Goal: Entertainment & Leisure: Consume media (video, audio)

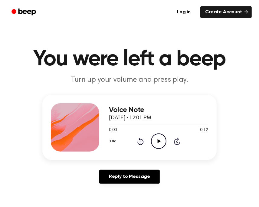
scroll to position [30, 0]
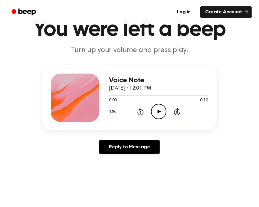
drag, startPoint x: 152, startPoint y: 80, endPoint x: 229, endPoint y: 56, distance: 80.1
click at [229, 56] on main "You were left a beep Turn up your volume and press play. Voice Note [DATE] · 12…" at bounding box center [129, 166] width 259 height 392
drag, startPoint x: 67, startPoint y: 100, endPoint x: 151, endPoint y: 67, distance: 90.3
click at [151, 67] on div "Voice Note [DATE] · 12:01 PM 0:00 0:12 Your browser does not support the [objec…" at bounding box center [129, 97] width 174 height 65
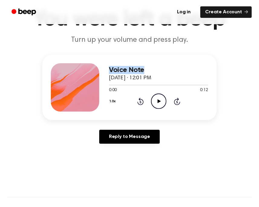
scroll to position [39, 0]
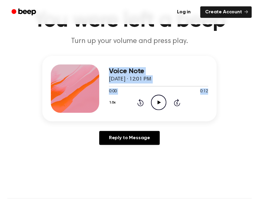
drag, startPoint x: 244, startPoint y: 92, endPoint x: 94, endPoint y: 67, distance: 152.0
click at [94, 67] on div "Voice Note [DATE] · 12:01 PM 0:00 0:12 Your browser does not support the [objec…" at bounding box center [129, 103] width 245 height 94
click at [134, 55] on main "You were left a beep Turn up your volume and press play. Voice Note [DATE] · 12…" at bounding box center [129, 157] width 259 height 392
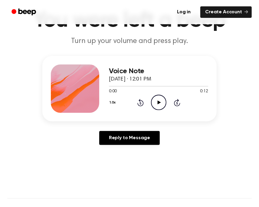
click at [160, 104] on icon "Play Audio" at bounding box center [158, 102] width 15 height 15
click at [159, 102] on icon at bounding box center [158, 103] width 3 height 4
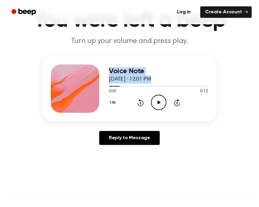
drag, startPoint x: 140, startPoint y: 84, endPoint x: 104, endPoint y: 86, distance: 36.4
click at [104, 86] on div "Voice Note [DATE] · 12:01 PM 0:01 0:12 Your browser does not support the [objec…" at bounding box center [129, 88] width 174 height 65
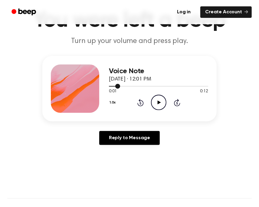
click at [114, 86] on div at bounding box center [114, 86] width 11 height 1
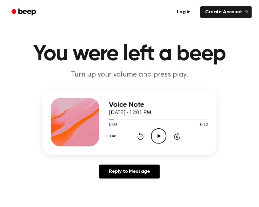
scroll to position [0, 0]
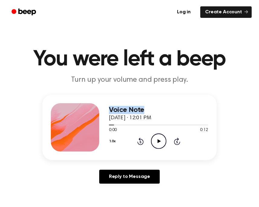
drag, startPoint x: 142, startPoint y: 111, endPoint x: 102, endPoint y: 113, distance: 40.1
click at [102, 113] on div "Voice Note [DATE] · 12:01 PM 0:00 0:12 Your browser does not support the [objec…" at bounding box center [129, 127] width 174 height 65
click at [97, 113] on div at bounding box center [75, 127] width 48 height 48
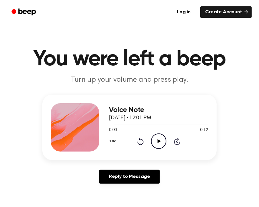
click at [127, 141] on div "1.0x Rewind 5 seconds Play Audio Skip 5 seconds" at bounding box center [158, 141] width 99 height 15
click at [161, 137] on icon "Play Audio" at bounding box center [158, 141] width 15 height 15
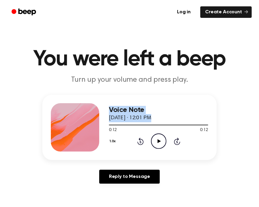
drag, startPoint x: 205, startPoint y: 125, endPoint x: 99, endPoint y: 121, distance: 105.8
click at [99, 121] on div "Voice Note [DATE] · 12:01 PM 0:12 0:12 Your browser does not support the [objec…" at bounding box center [129, 127] width 174 height 65
click at [160, 146] on icon "Play Audio" at bounding box center [158, 141] width 15 height 15
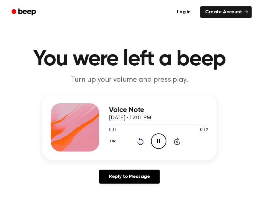
click at [84, 123] on div at bounding box center [75, 127] width 48 height 48
click at [154, 137] on icon "Play Audio" at bounding box center [158, 141] width 15 height 15
